Goal: Information Seeking & Learning: Get advice/opinions

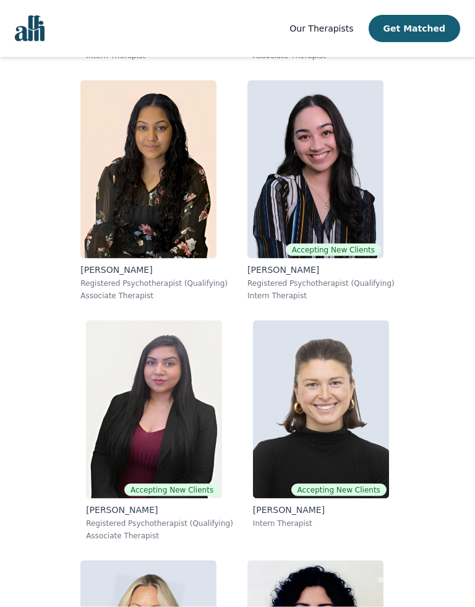
scroll to position [4107, 0]
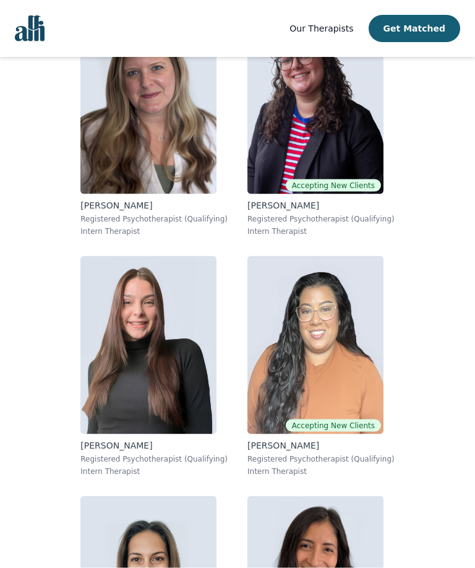
scroll to position [15481, 0]
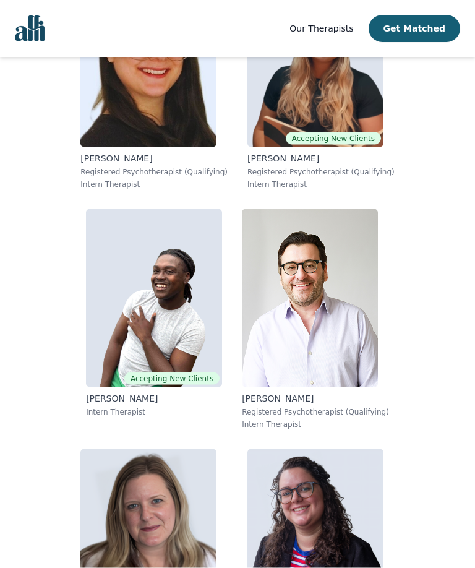
click at [411, 15] on button "Get Matched" at bounding box center [415, 28] width 92 height 27
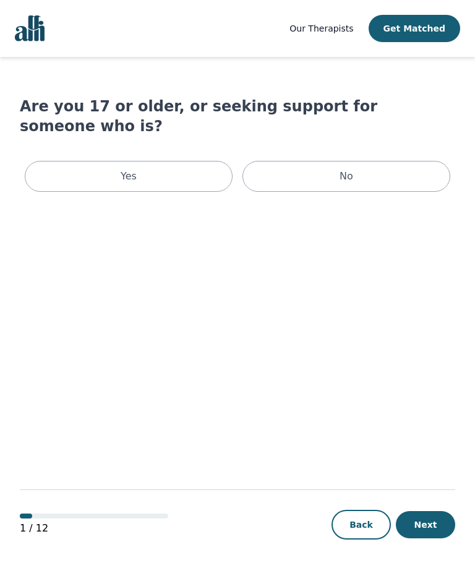
click at [327, 27] on span "Our Therapists" at bounding box center [321, 28] width 64 height 10
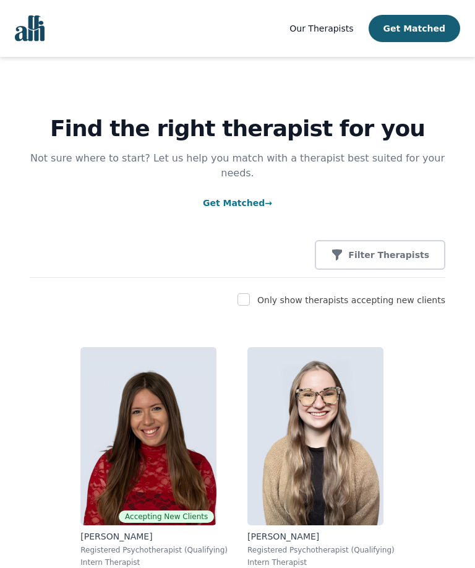
click at [408, 249] on p "Filter Therapists" at bounding box center [388, 255] width 81 height 12
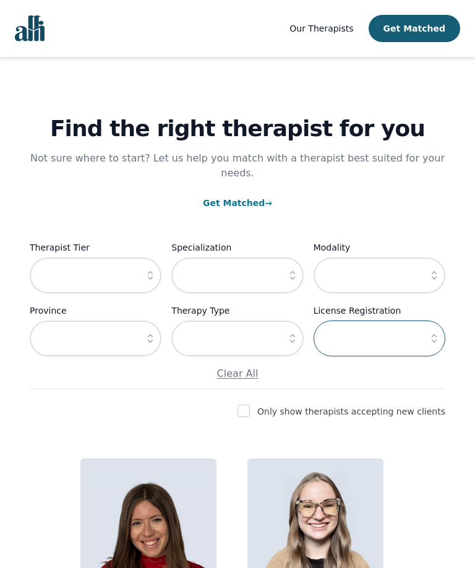
click at [373, 327] on input "text" at bounding box center [380, 338] width 132 height 36
click at [427, 325] on button "button" at bounding box center [434, 338] width 22 height 36
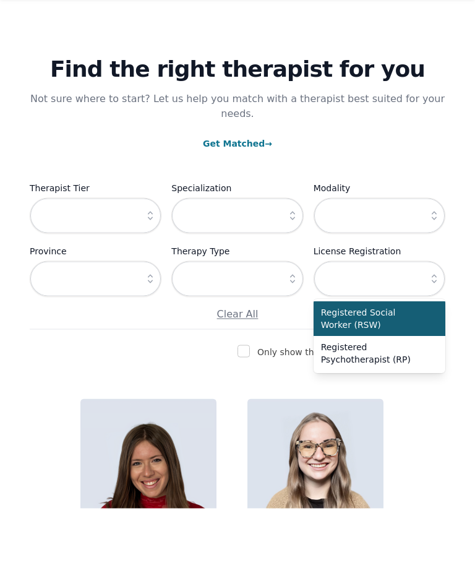
click at [424, 320] on button "button" at bounding box center [434, 338] width 22 height 36
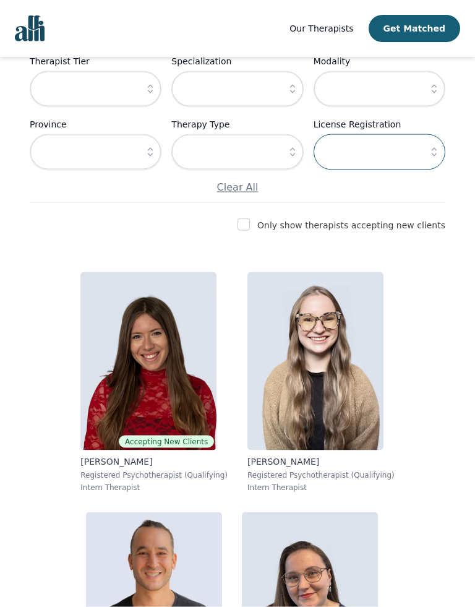
scroll to position [41, 0]
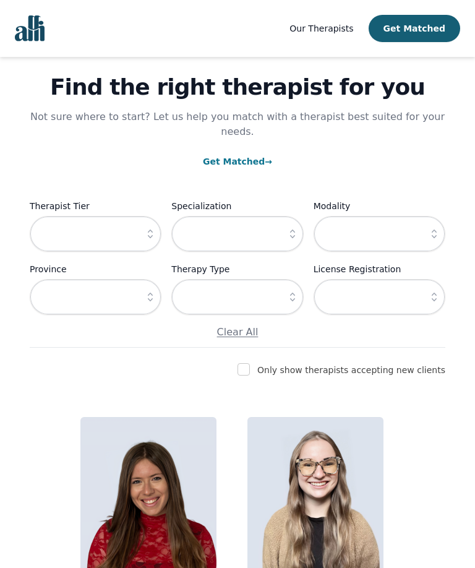
click at [427, 221] on button "button" at bounding box center [434, 234] width 22 height 36
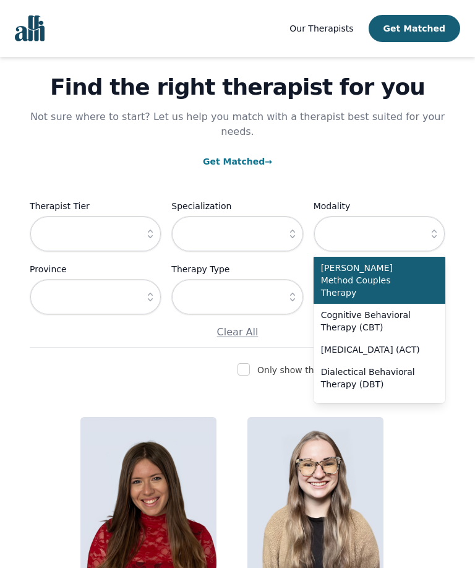
click at [434, 216] on button "button" at bounding box center [434, 234] width 22 height 36
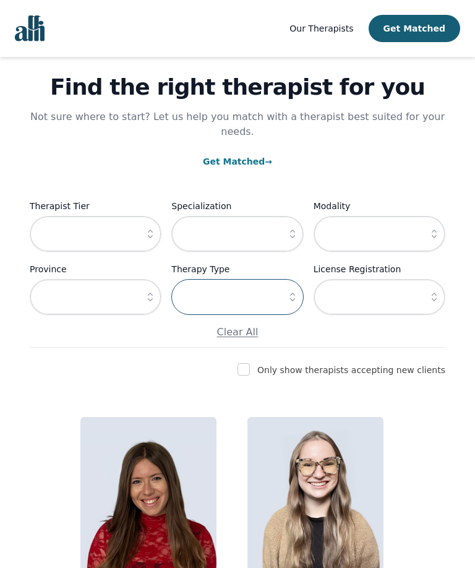
click at [279, 286] on input "text" at bounding box center [237, 297] width 132 height 36
click at [292, 291] on icon "button" at bounding box center [292, 297] width 12 height 12
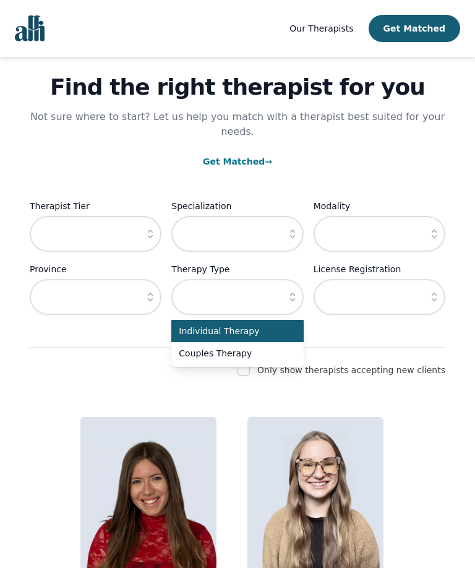
click at [294, 279] on button "button" at bounding box center [292, 297] width 22 height 36
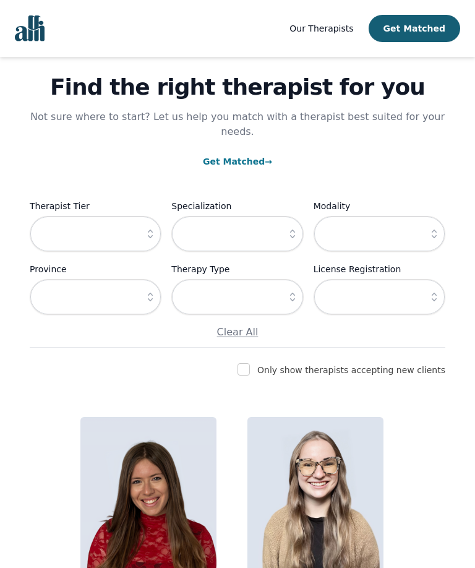
click at [289, 228] on icon "button" at bounding box center [292, 234] width 12 height 12
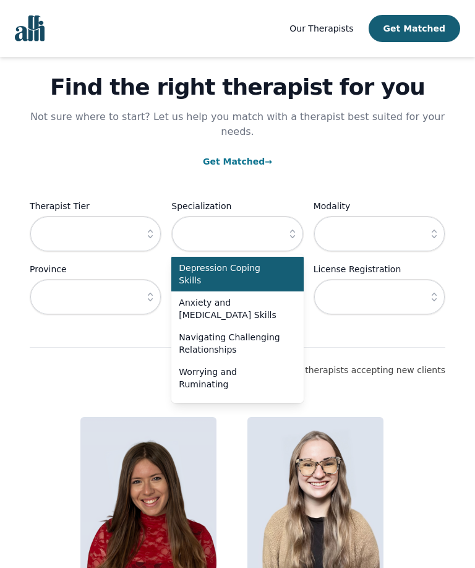
click at [286, 228] on icon "button" at bounding box center [292, 234] width 12 height 12
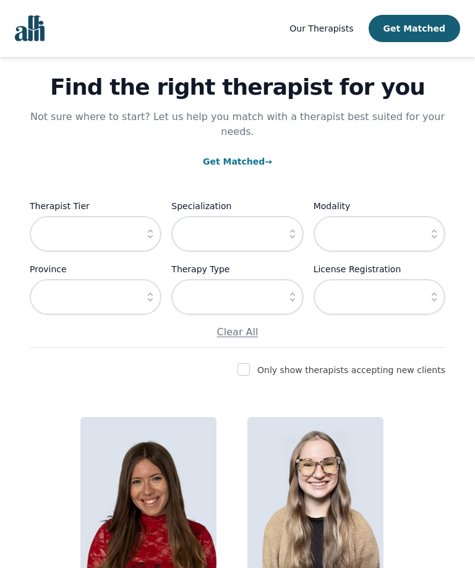
click at [291, 228] on icon "button" at bounding box center [292, 234] width 12 height 12
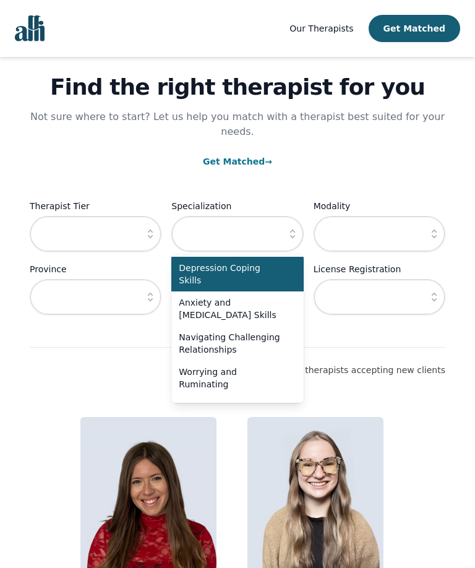
click at [173, 160] on div "Find the right therapist for you Not sure where to start? Let us help you match…" at bounding box center [238, 181] width 416 height 332
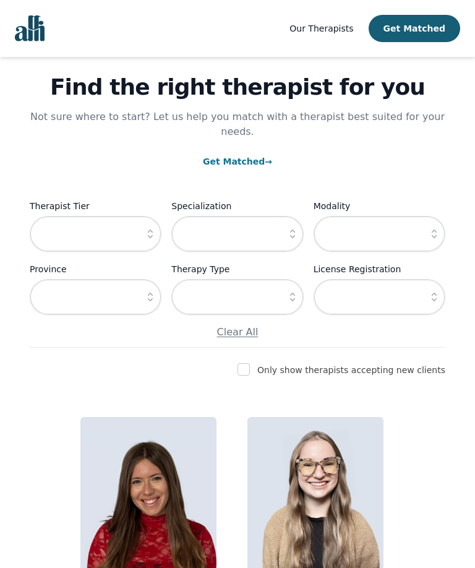
click at [140, 279] on button "button" at bounding box center [150, 297] width 22 height 36
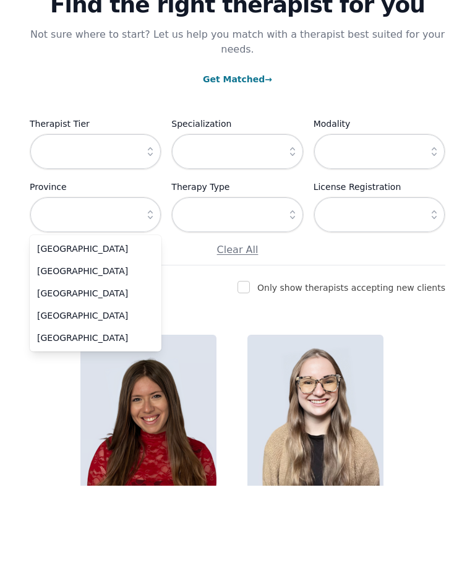
click at [423, 279] on button "button" at bounding box center [434, 297] width 22 height 36
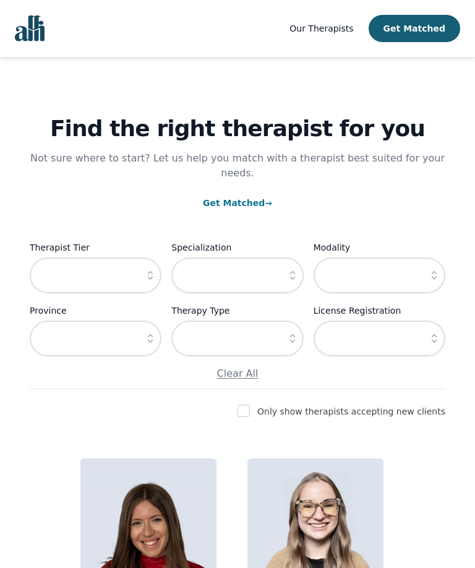
scroll to position [138, 0]
